Goal: Transaction & Acquisition: Subscribe to service/newsletter

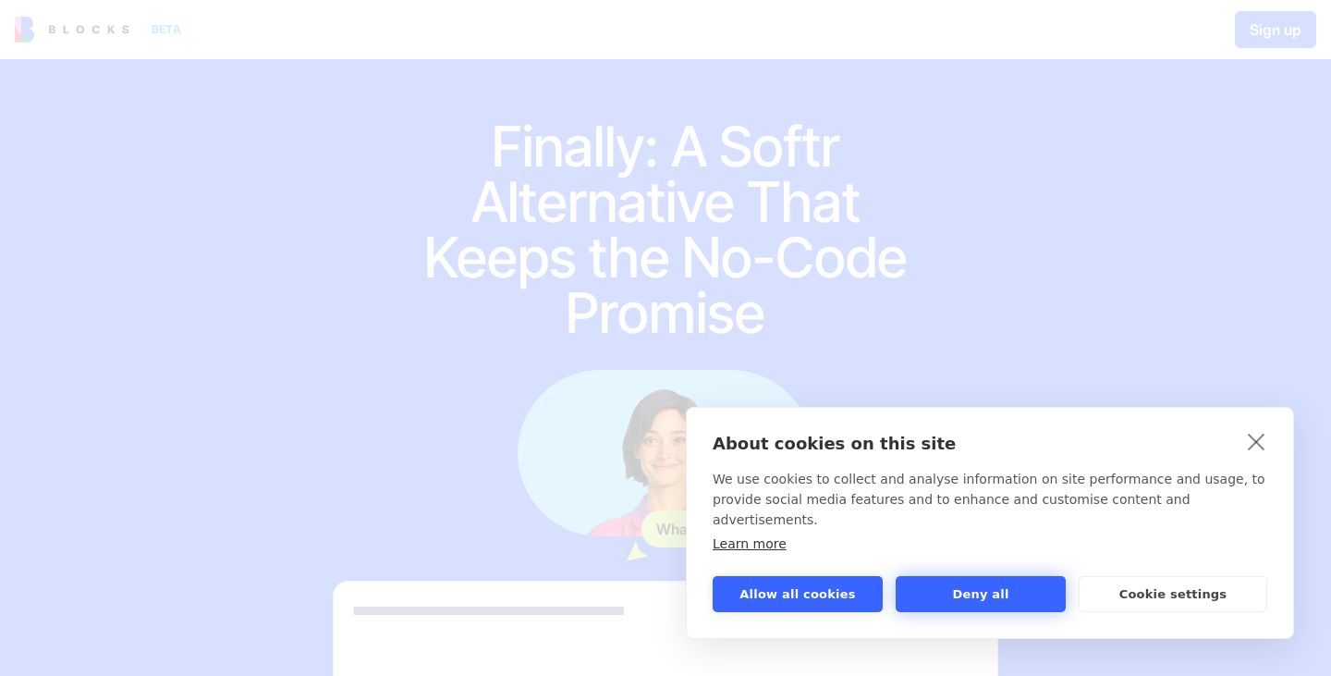
click at [1028, 590] on button "Deny all" at bounding box center [980, 594] width 170 height 36
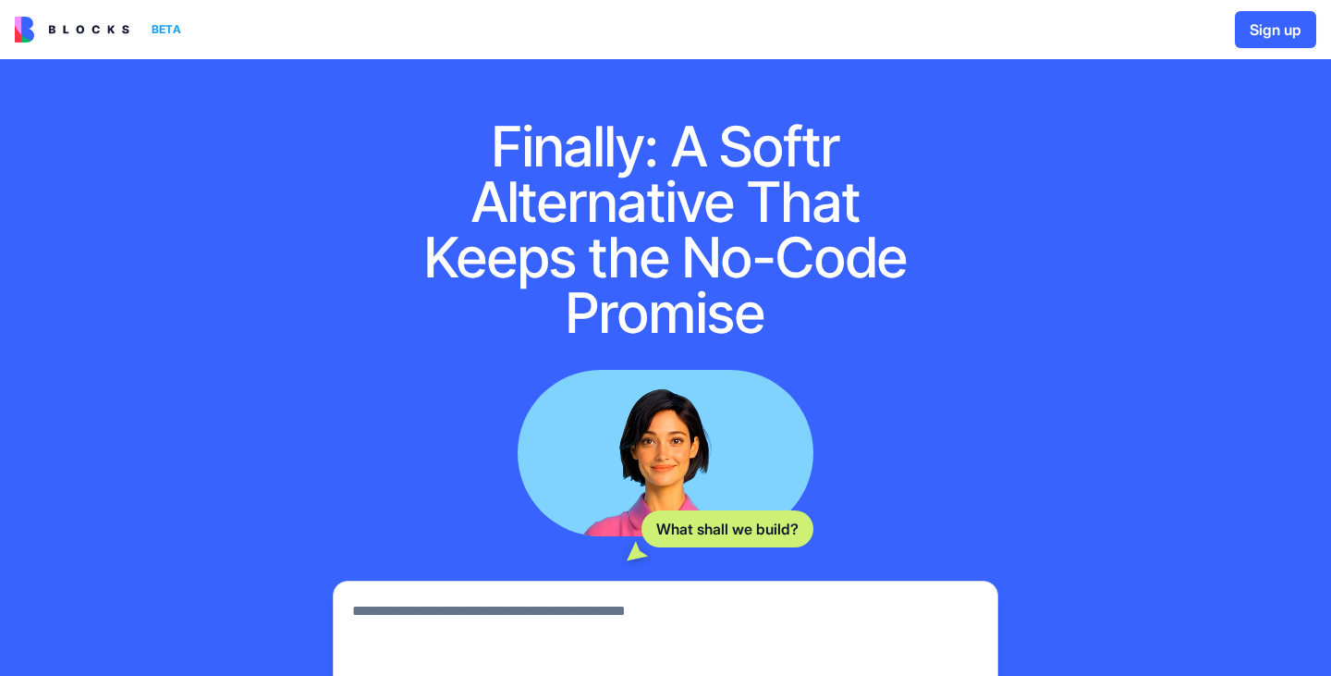
scroll to position [298, 0]
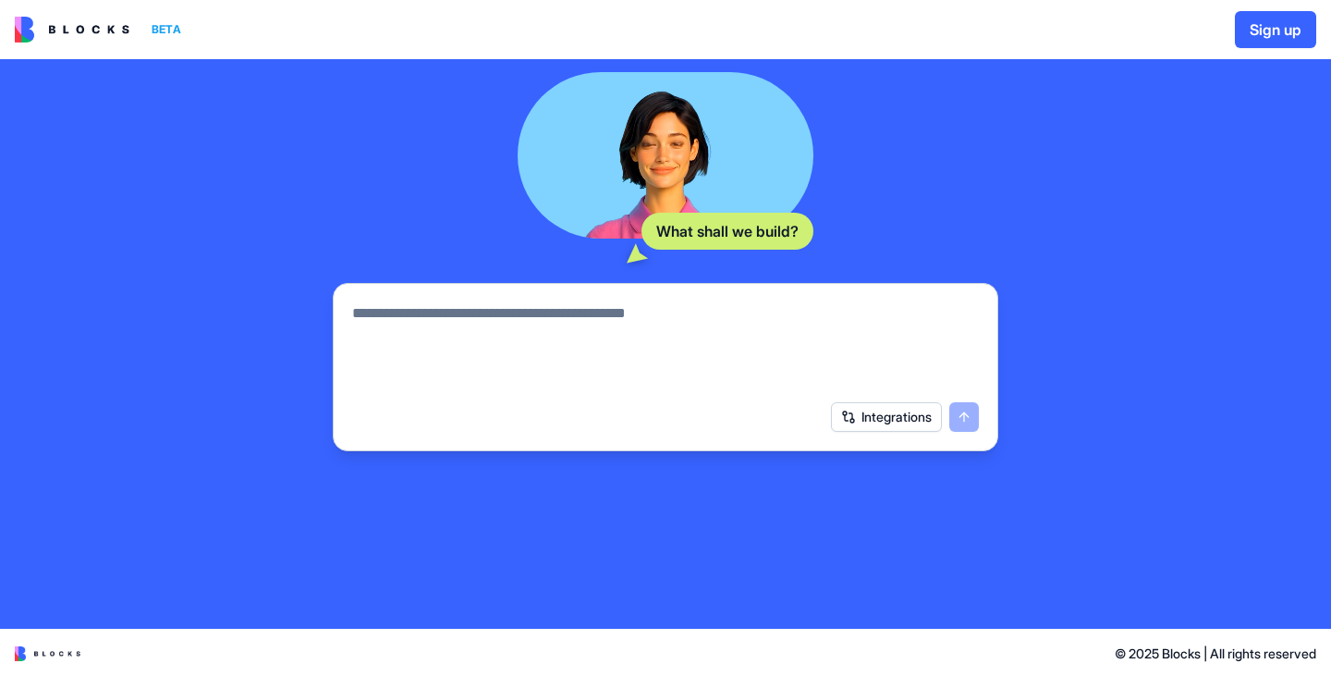
click at [885, 412] on button "Integrations" at bounding box center [886, 417] width 111 height 30
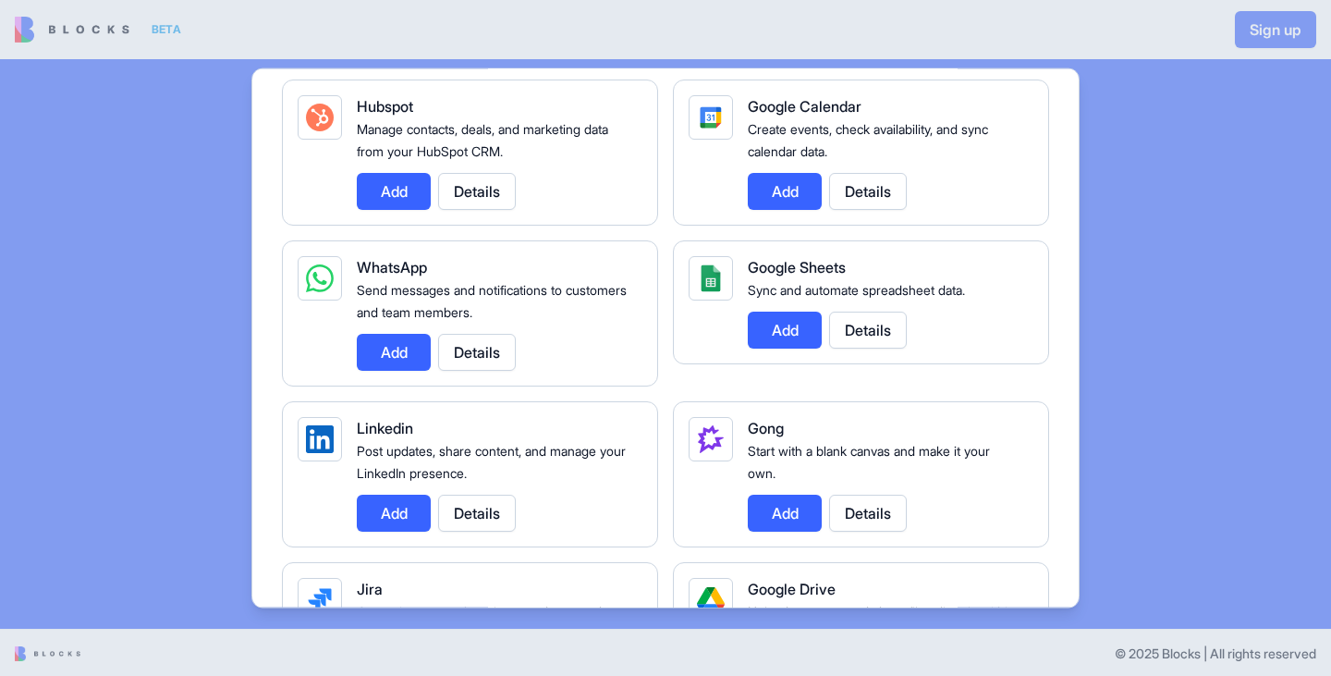
scroll to position [798, 0]
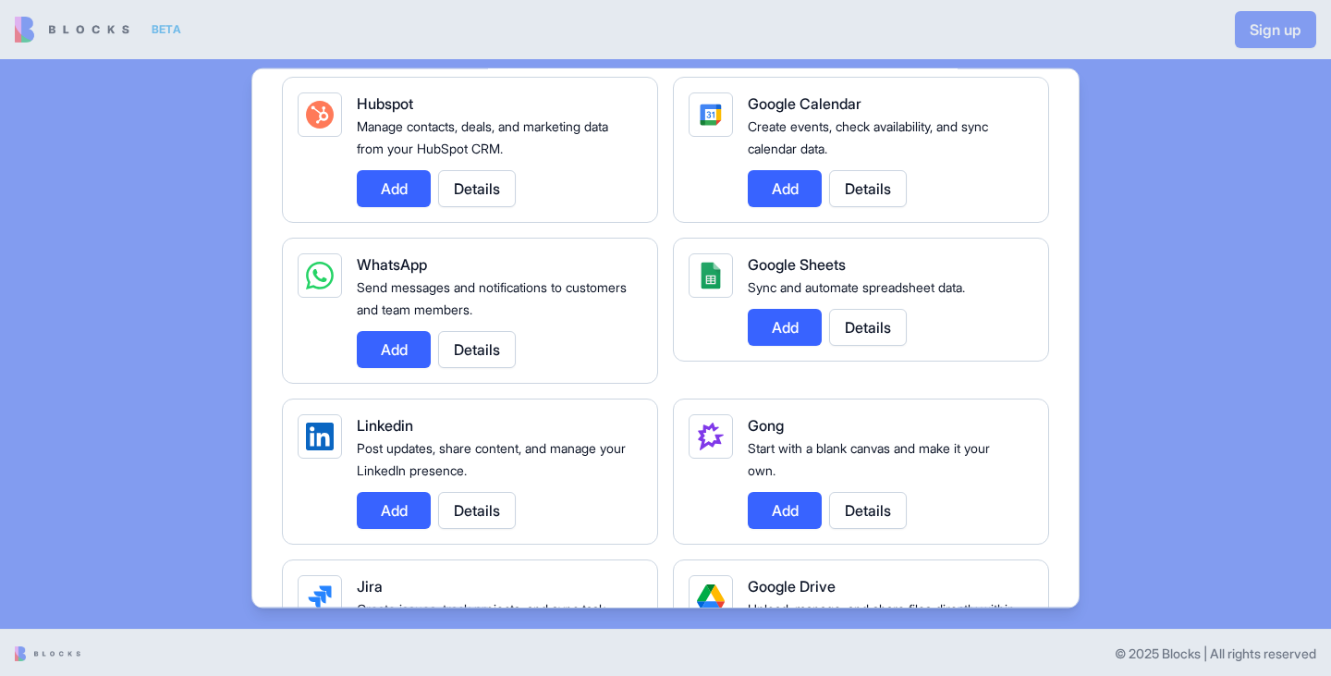
click at [881, 322] on button "Details" at bounding box center [868, 326] width 78 height 37
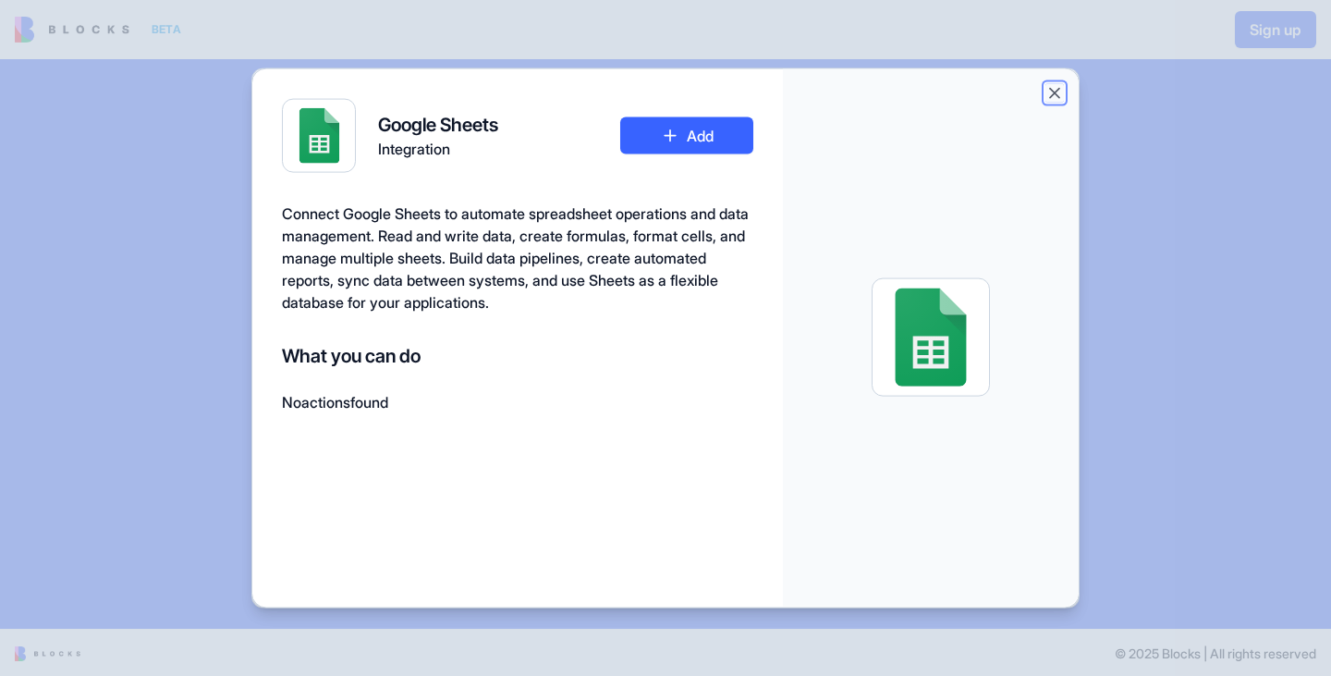
click at [1051, 91] on button "Close" at bounding box center [1054, 92] width 18 height 18
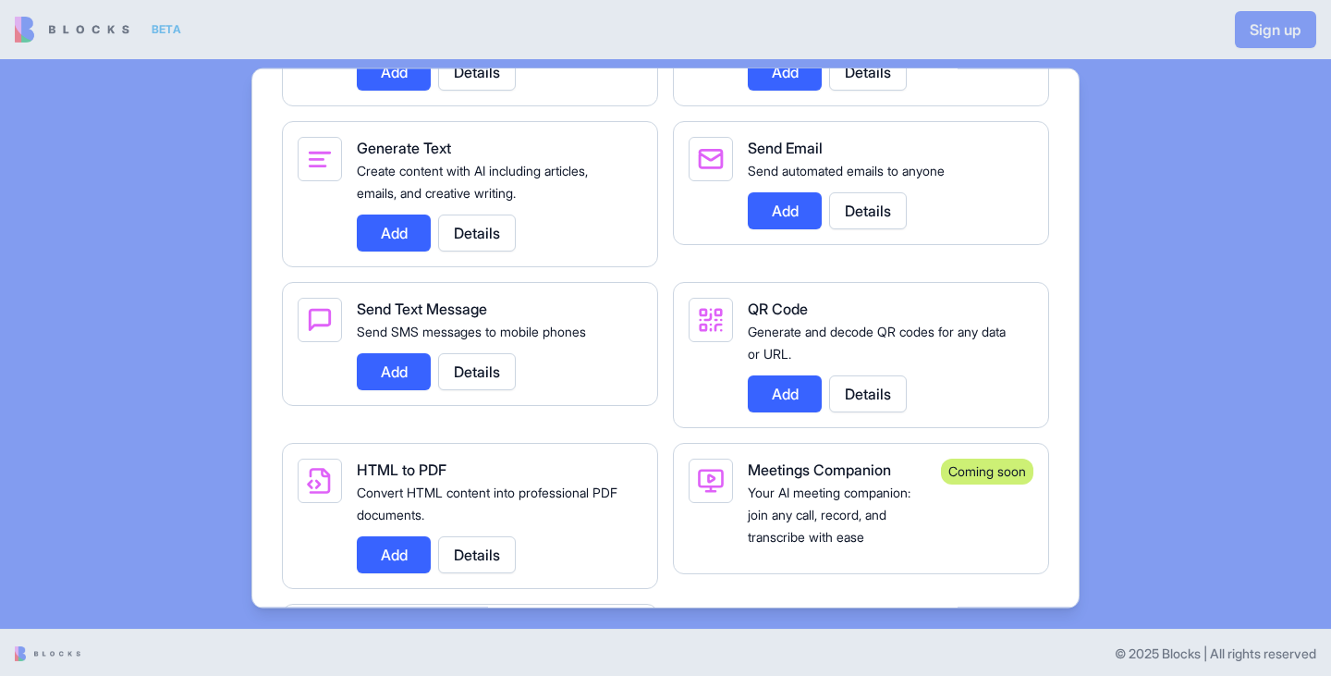
scroll to position [3171, 0]
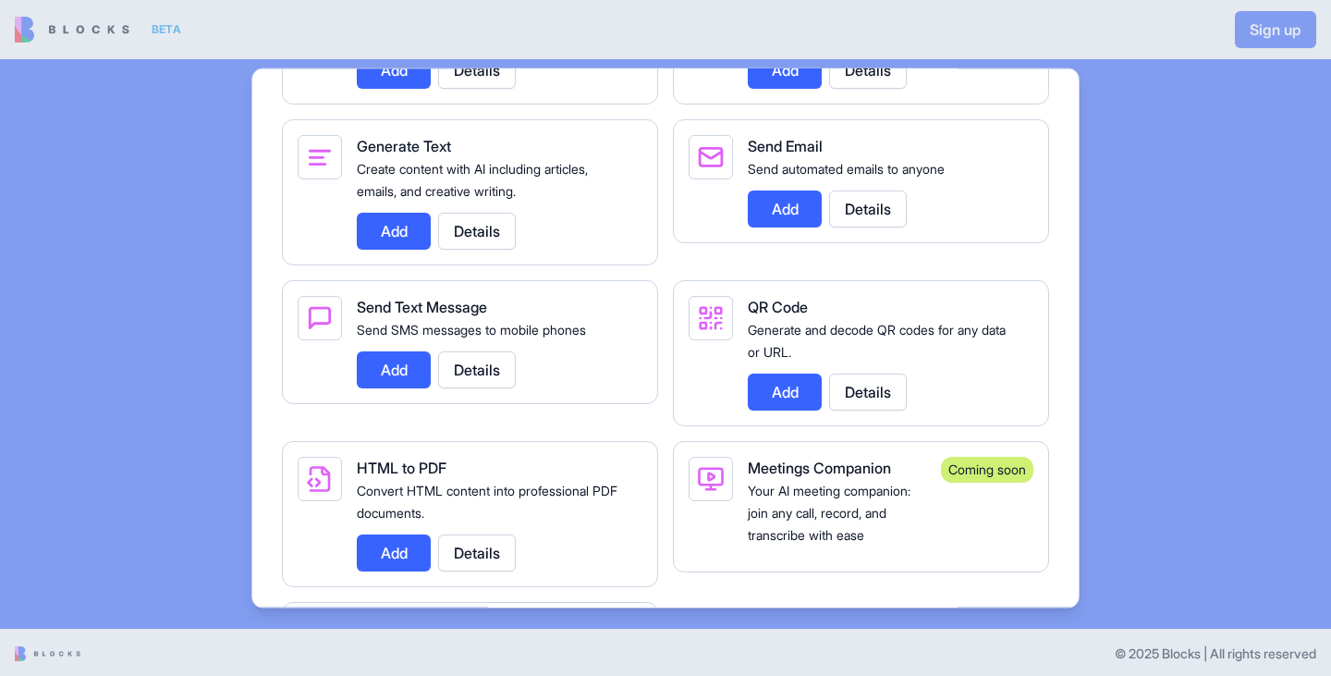
click at [492, 387] on button "Details" at bounding box center [477, 368] width 78 height 37
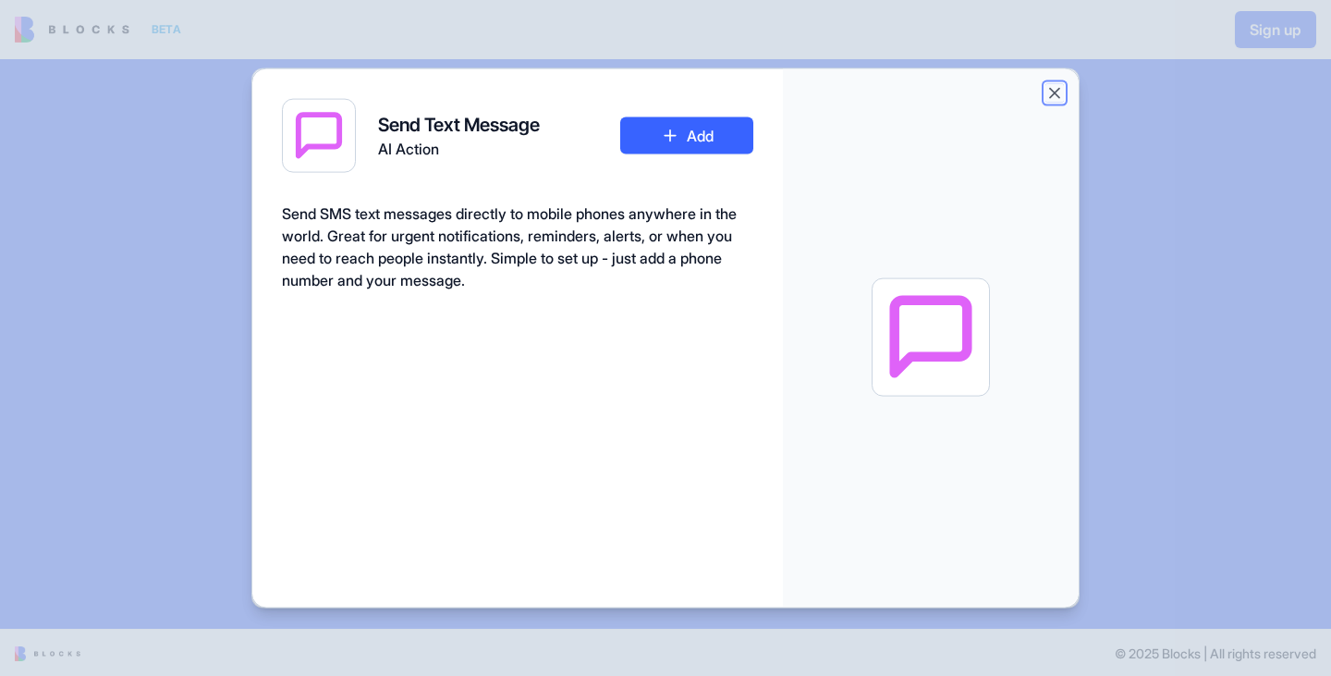
click at [1056, 91] on button "Close" at bounding box center [1054, 92] width 18 height 18
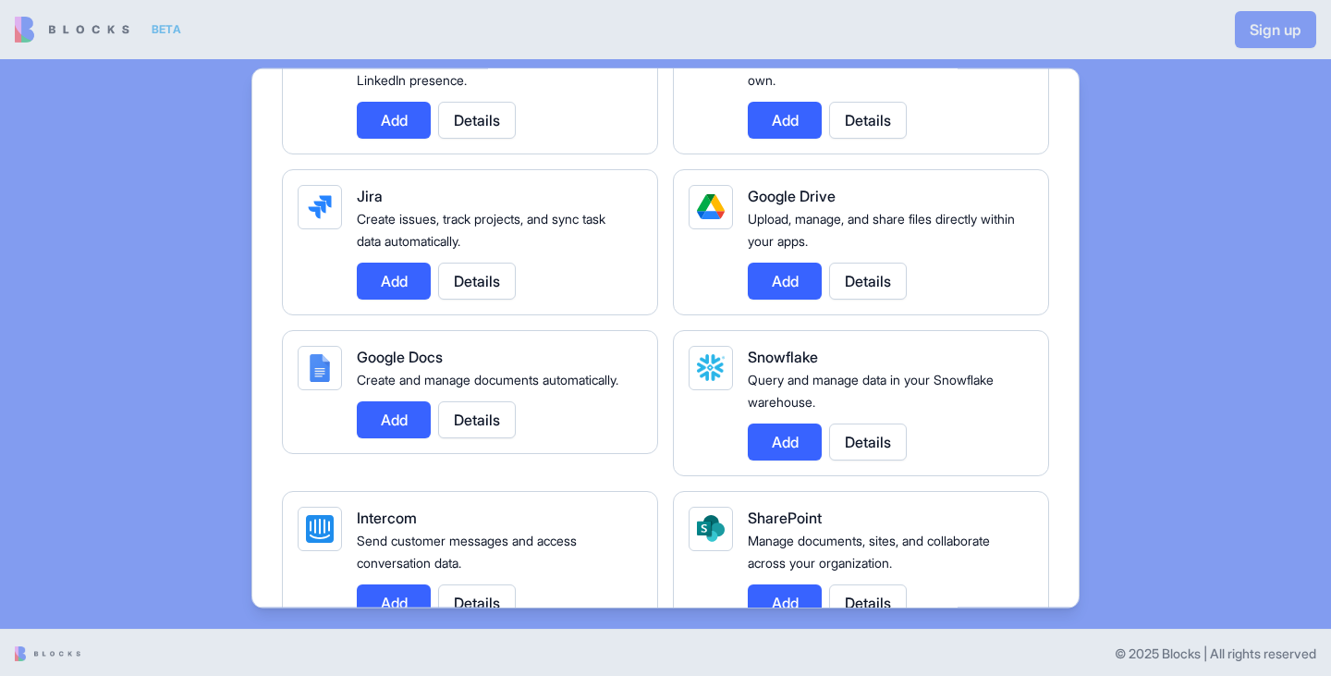
scroll to position [0, 0]
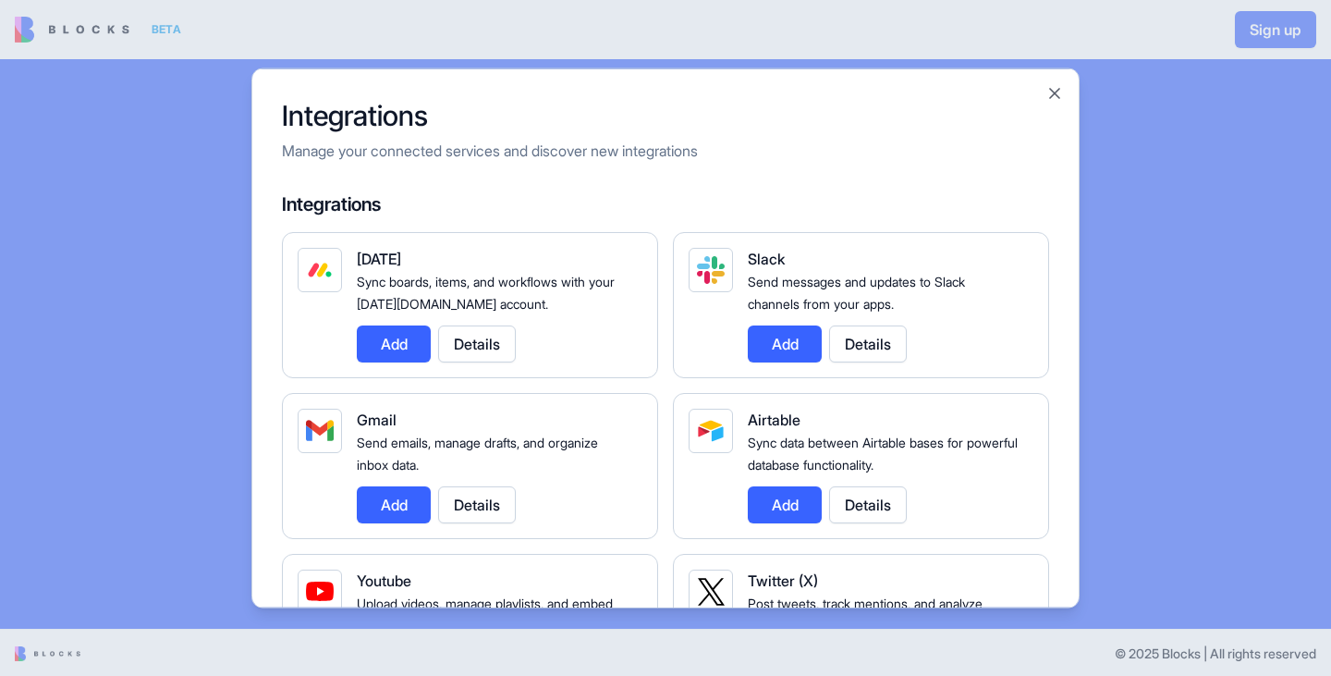
click at [59, 25] on div at bounding box center [665, 338] width 1331 height 676
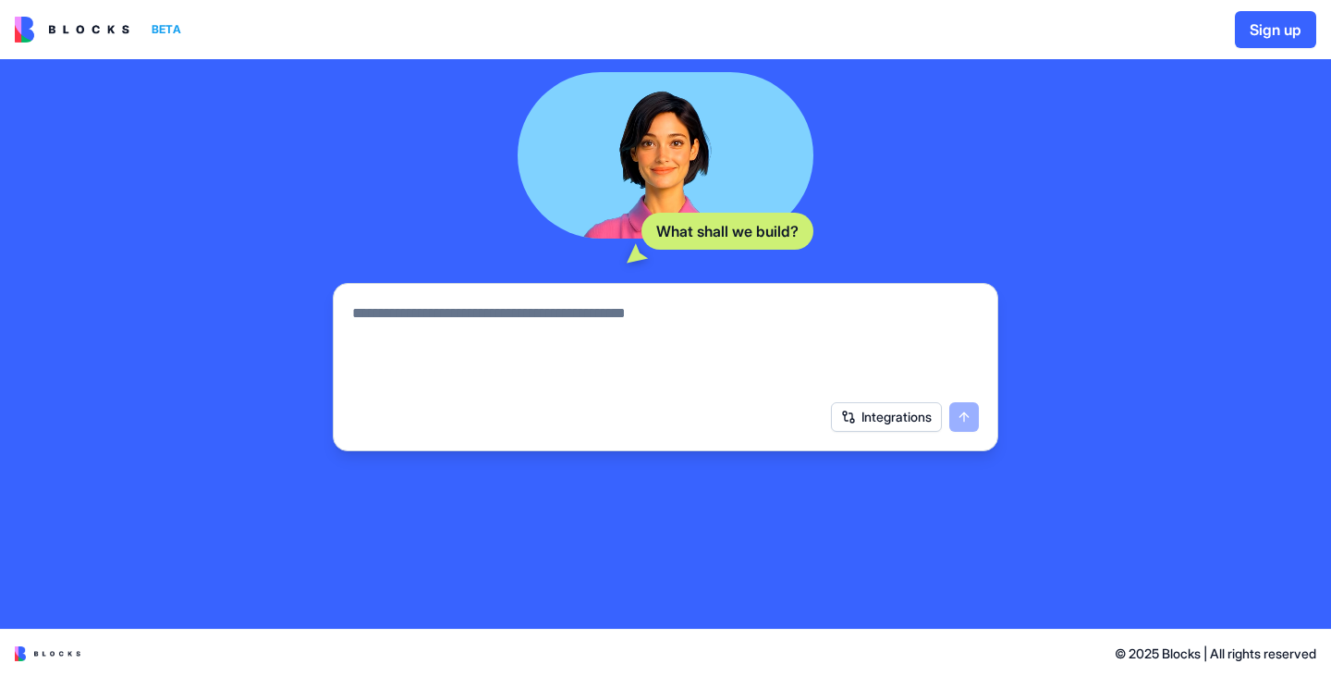
click at [21, 27] on img at bounding box center [72, 30] width 115 height 26
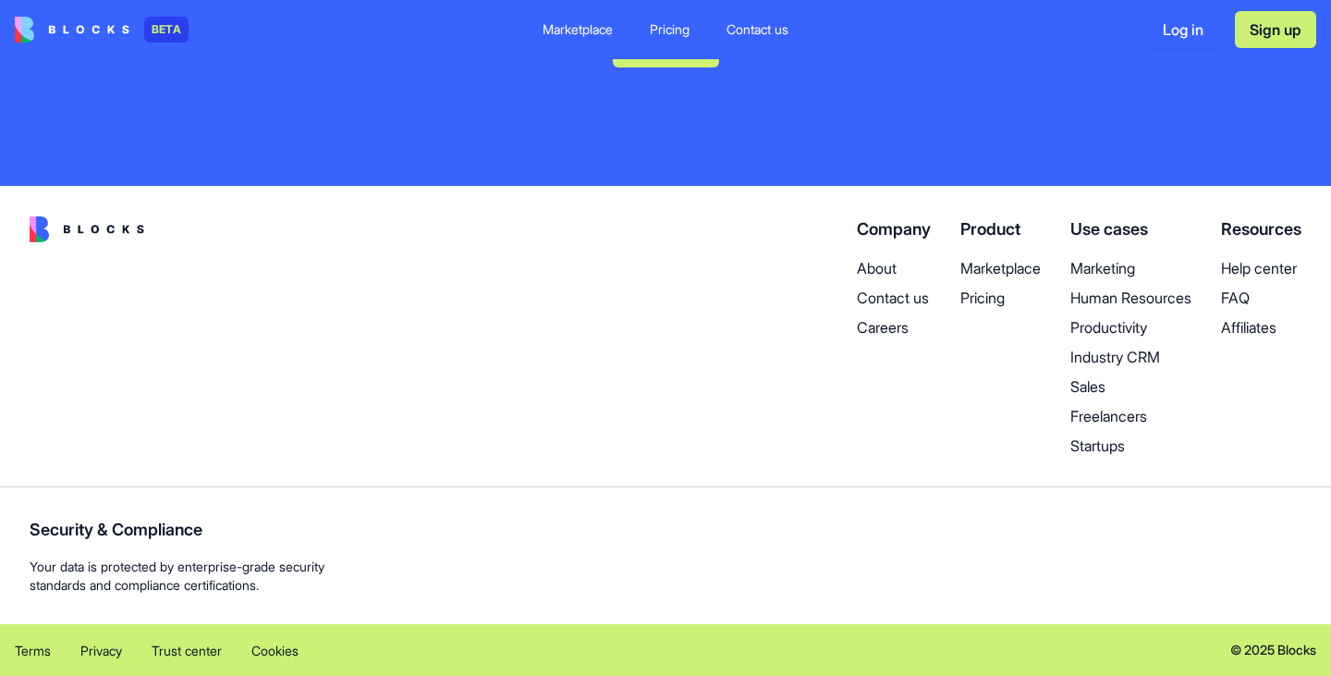
scroll to position [8617, 0]
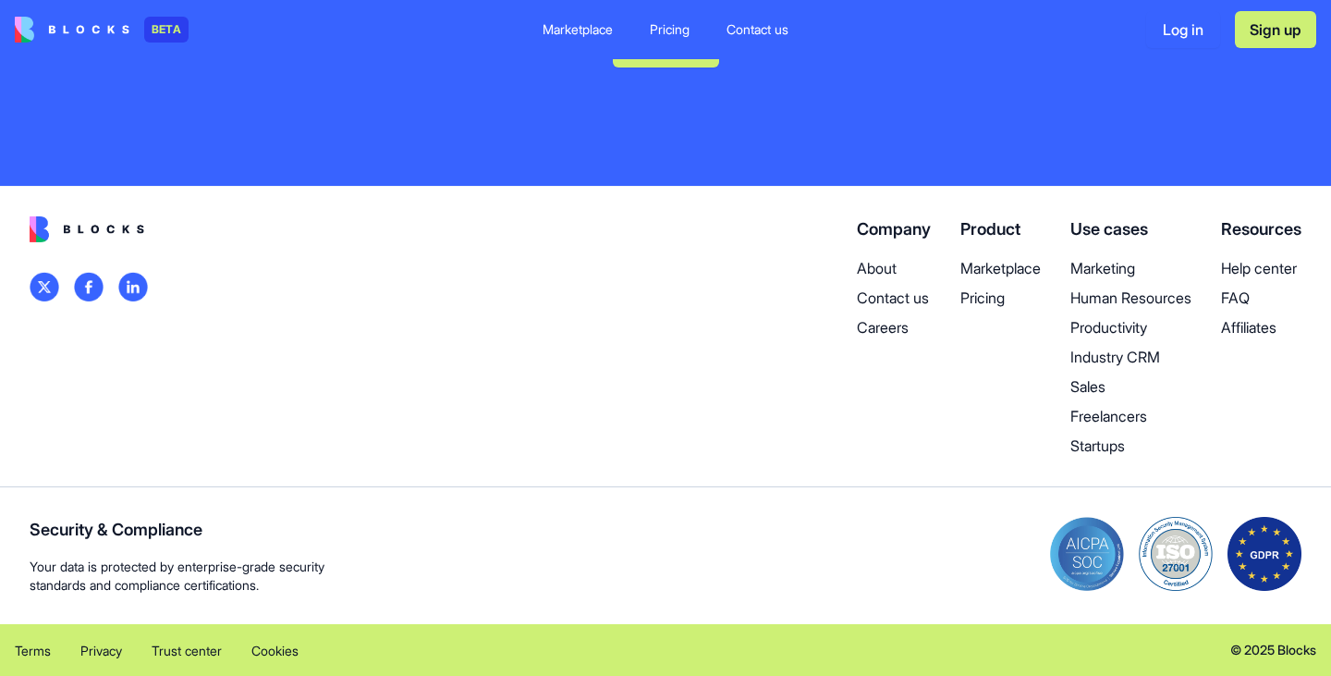
click at [966, 309] on p "Pricing" at bounding box center [1000, 297] width 80 height 22
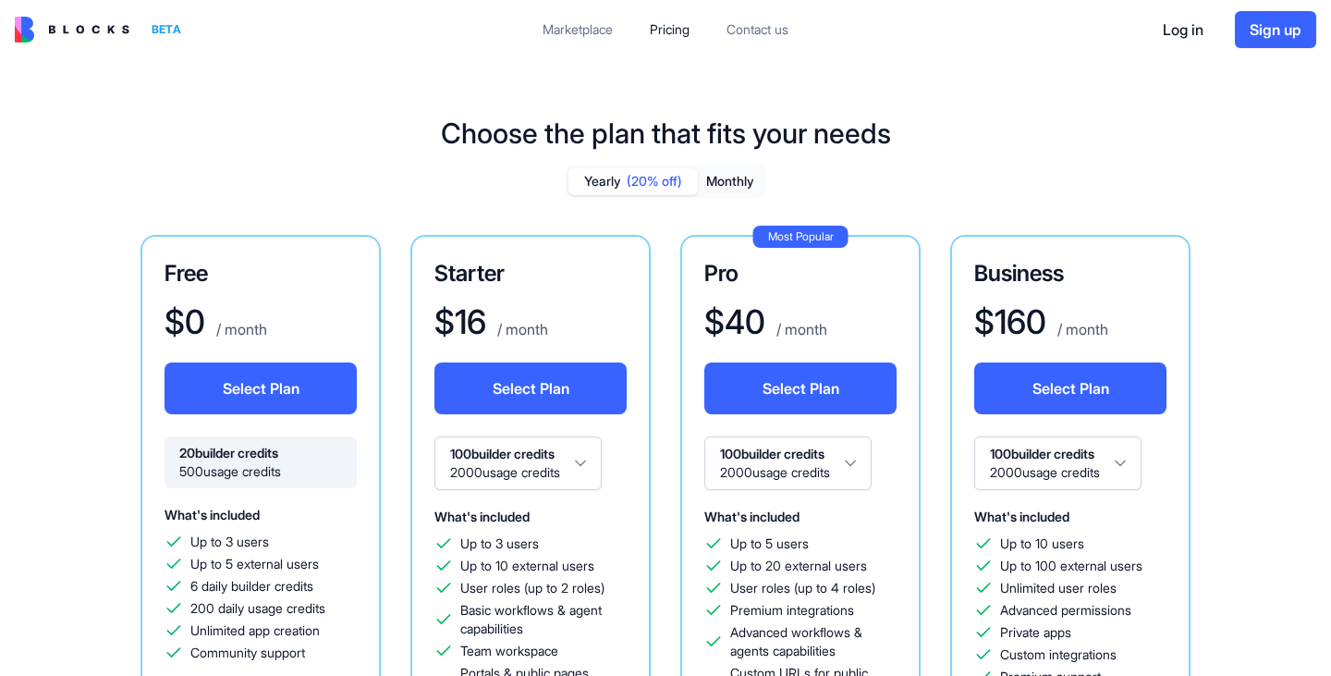
click at [584, 29] on div "Marketplace" at bounding box center [577, 29] width 70 height 18
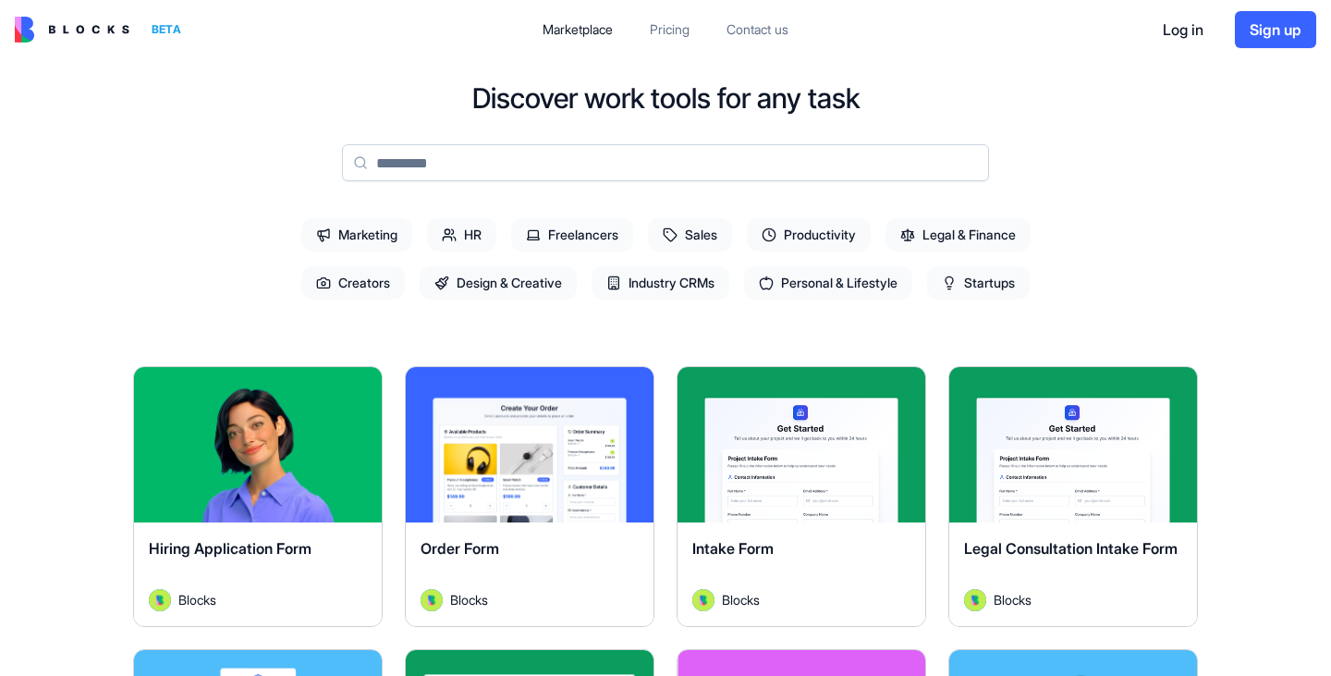
click at [508, 158] on input at bounding box center [665, 162] width 647 height 37
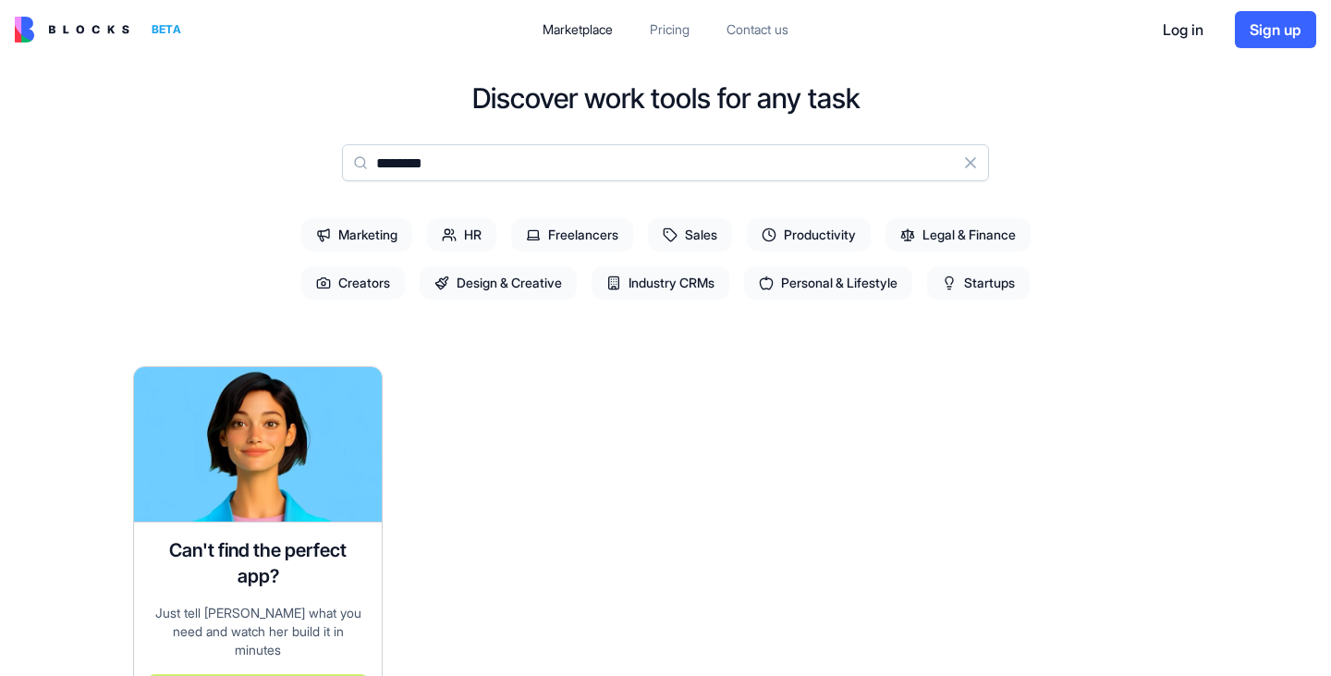
type input "********"
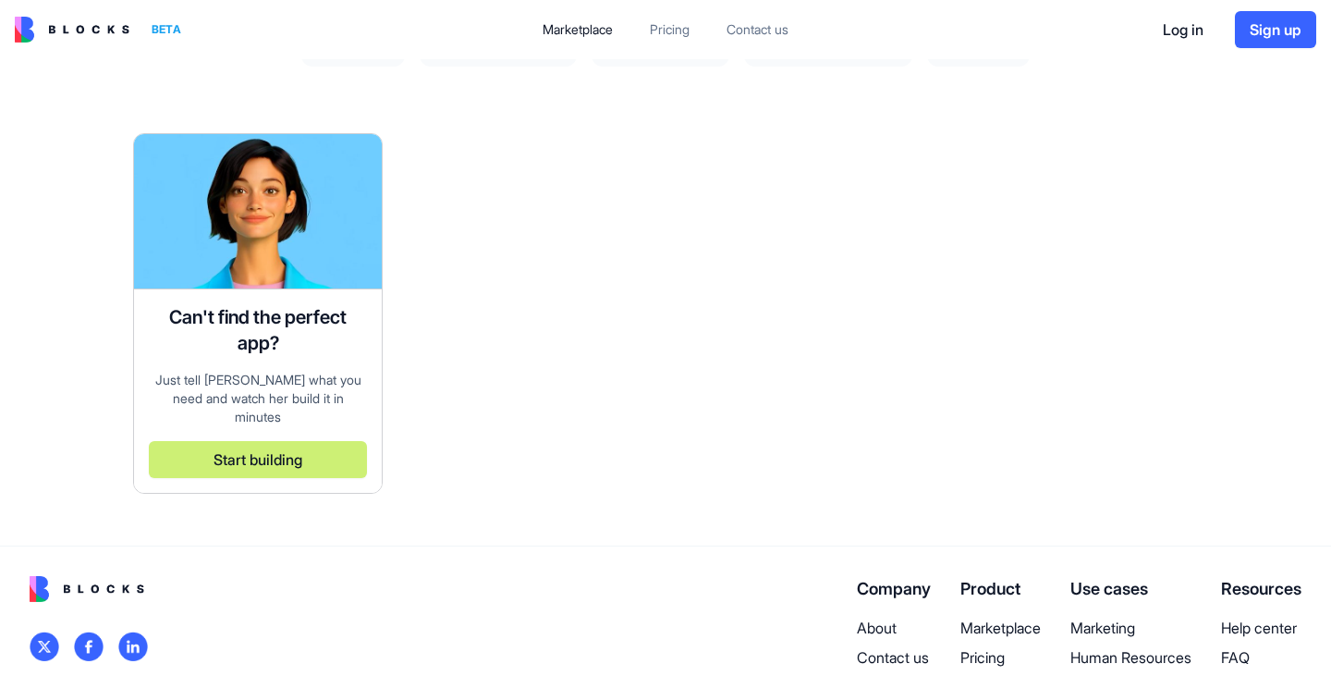
scroll to position [236, 0]
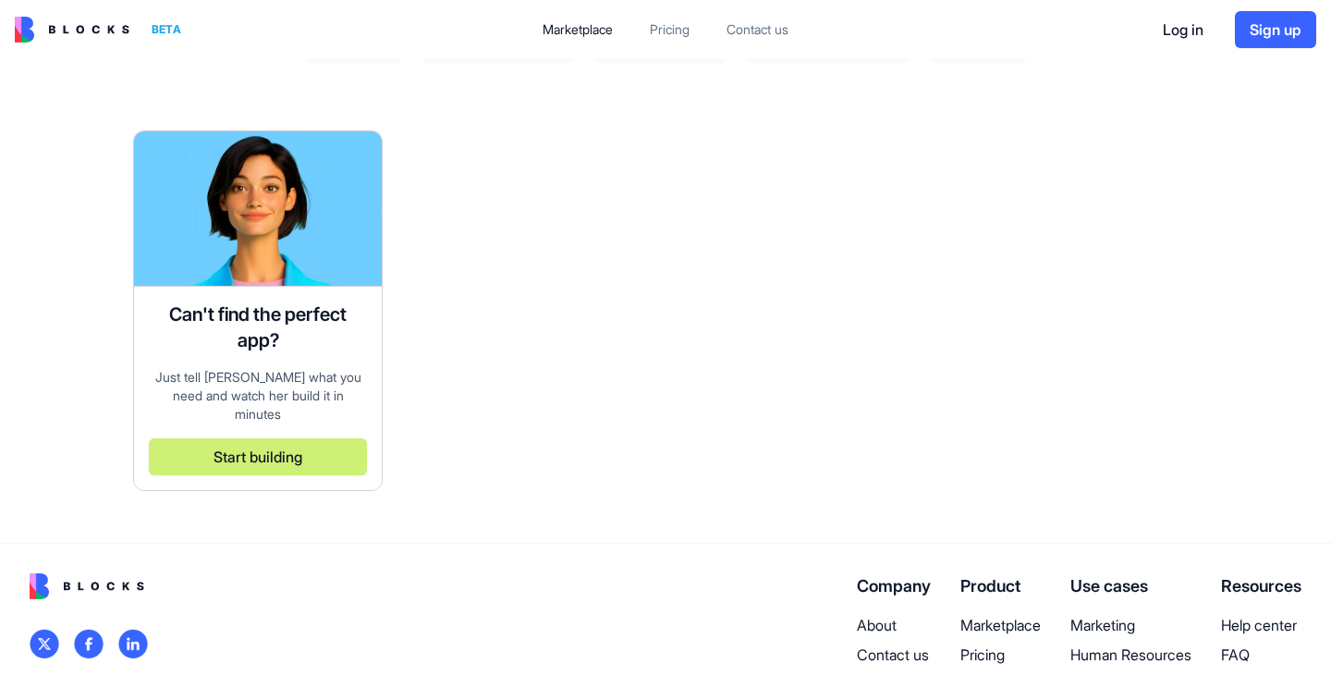
click at [274, 438] on button "Start building" at bounding box center [258, 456] width 218 height 37
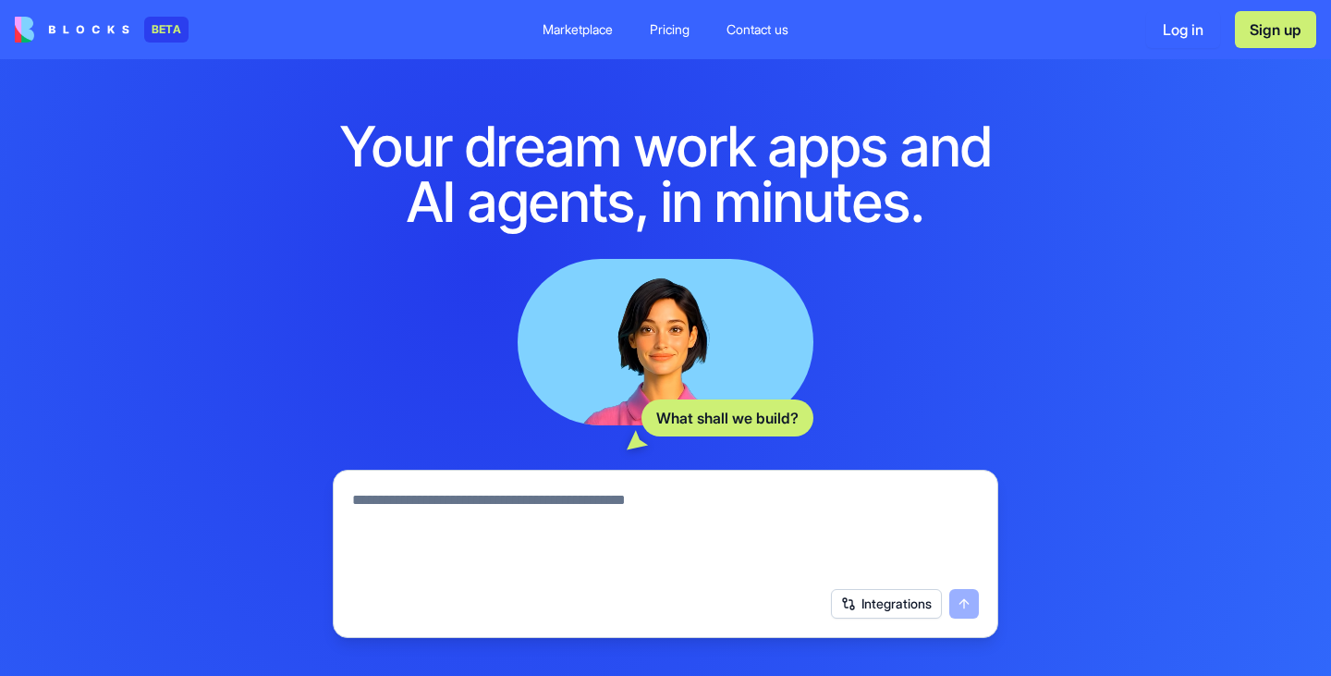
click at [441, 494] on textarea at bounding box center [665, 533] width 627 height 89
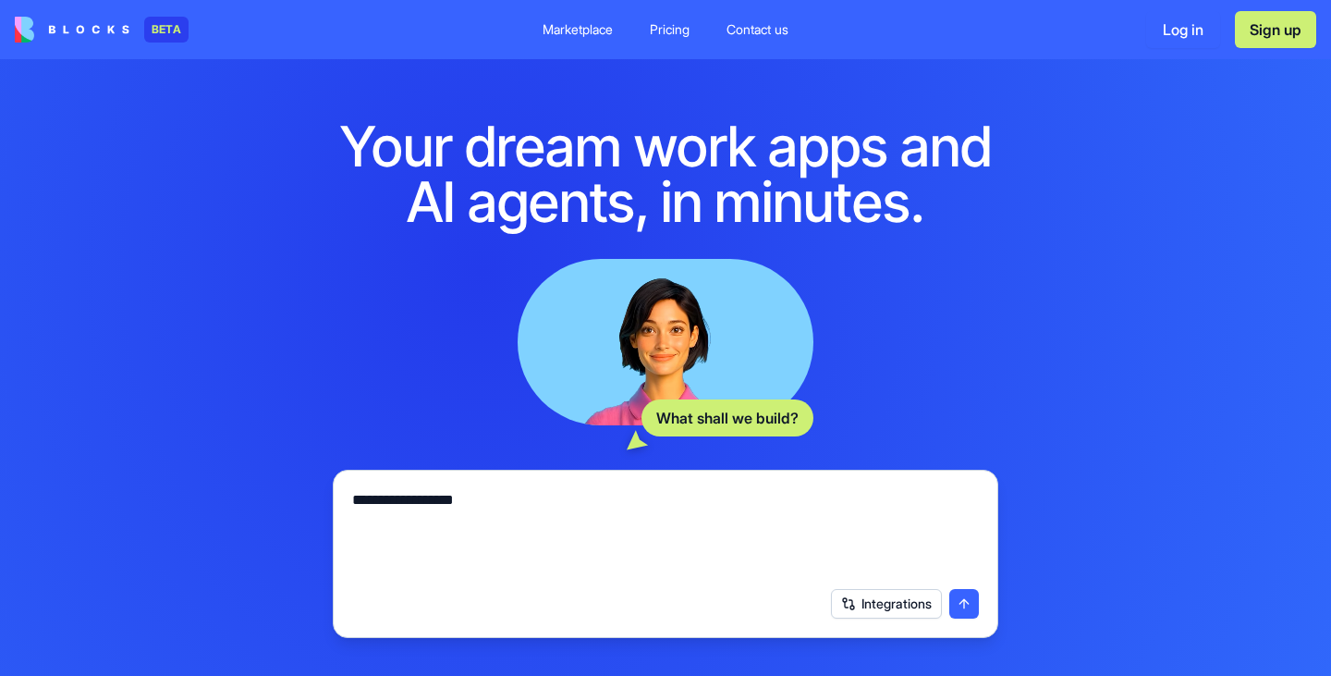
type textarea "**********"
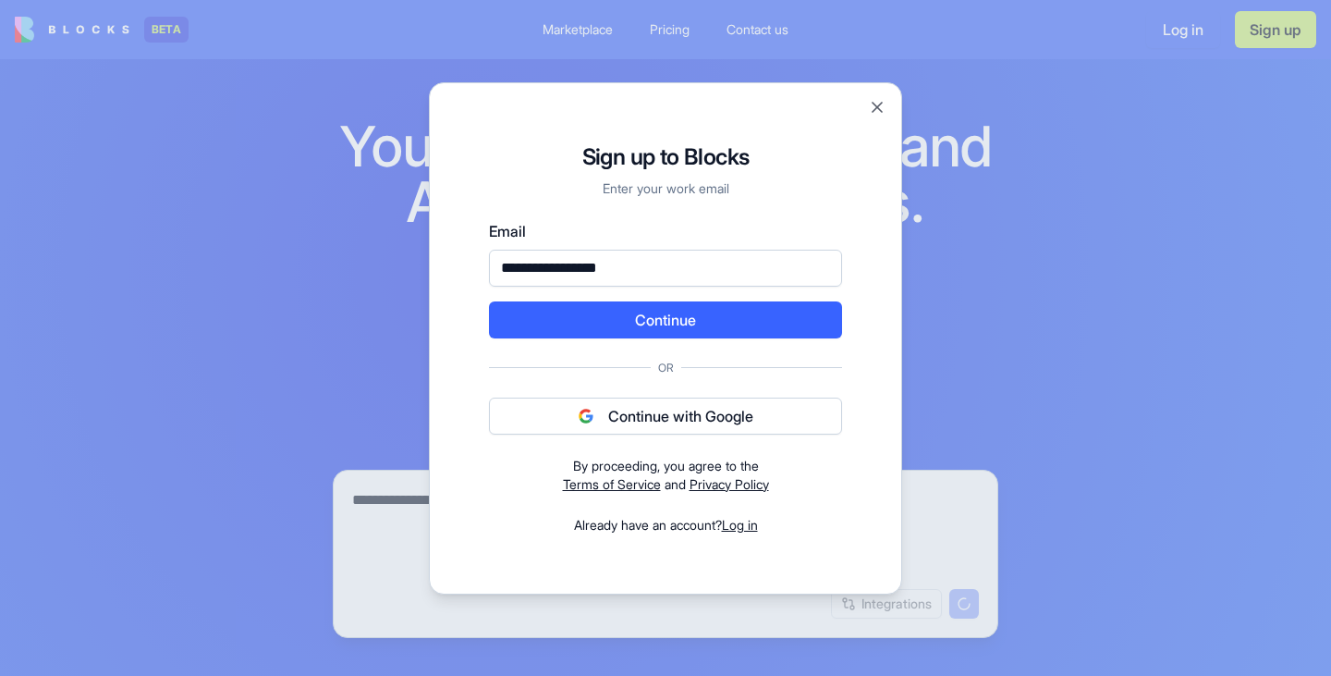
type input "**********"
click at [679, 312] on button "Continue" at bounding box center [665, 319] width 353 height 37
